Goal: Find specific page/section: Find specific page/section

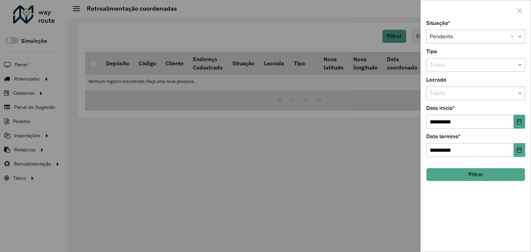
click at [162, 179] on div at bounding box center [265, 126] width 531 height 252
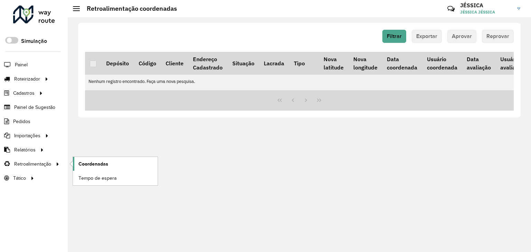
click at [76, 162] on link "Coordenadas" at bounding box center [115, 164] width 85 height 14
click at [92, 162] on span "Coordenadas" at bounding box center [93, 163] width 30 height 7
click at [398, 41] on button "Filtrar" at bounding box center [394, 36] width 24 height 13
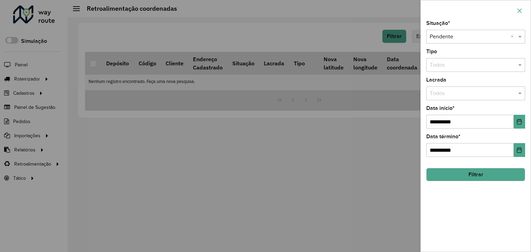
click at [523, 10] on button "button" at bounding box center [519, 10] width 11 height 11
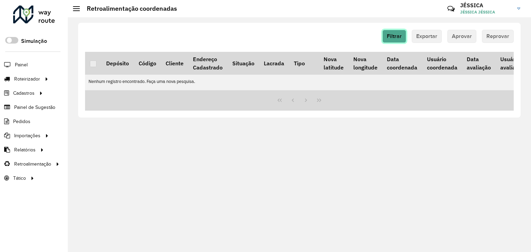
click at [393, 38] on span "Filtrar" at bounding box center [394, 36] width 15 height 6
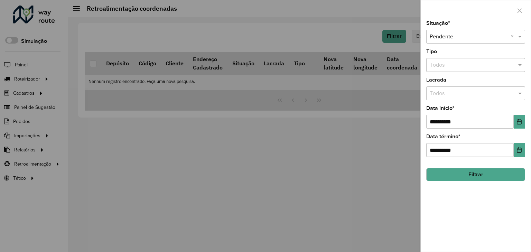
click at [480, 177] on button "Filtrar" at bounding box center [475, 174] width 99 height 13
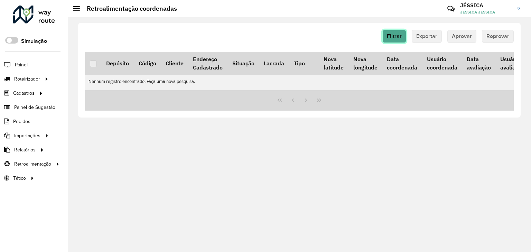
click at [403, 32] on button "Filtrar" at bounding box center [394, 36] width 24 height 13
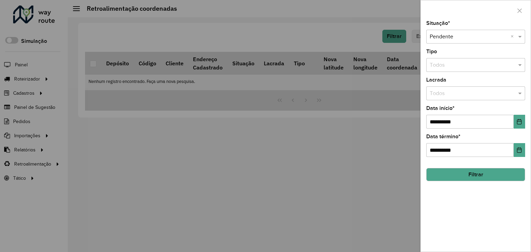
click at [456, 171] on button "Filtrar" at bounding box center [475, 174] width 99 height 13
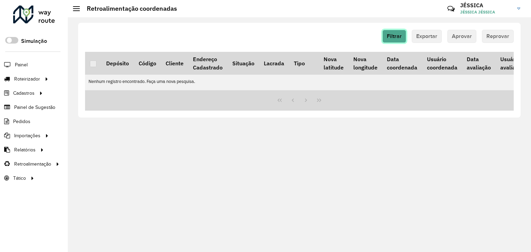
click at [390, 35] on span "Filtrar" at bounding box center [394, 36] width 15 height 6
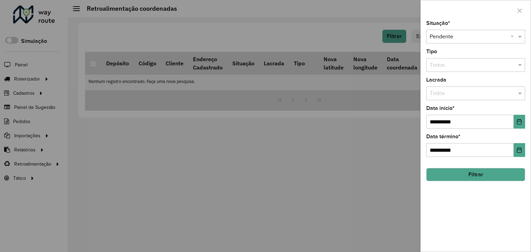
click at [27, 92] on div at bounding box center [265, 126] width 531 height 252
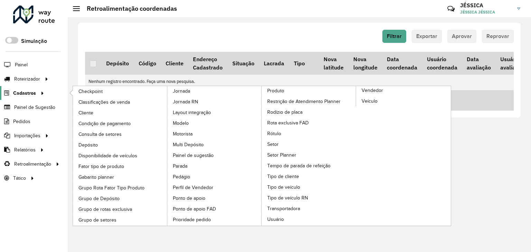
click at [35, 90] on span "Cadastros" at bounding box center [24, 93] width 23 height 7
click at [92, 111] on span "Cliente" at bounding box center [86, 112] width 16 height 7
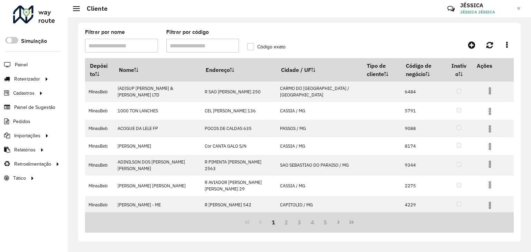
click at [251, 48] on label "Código exato" at bounding box center [266, 46] width 38 height 7
click at [215, 46] on input "Filtrar por código" at bounding box center [202, 46] width 73 height 14
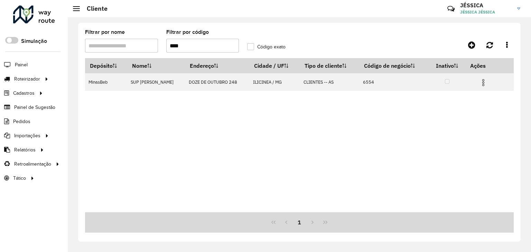
type input "****"
